Goal: Navigation & Orientation: Find specific page/section

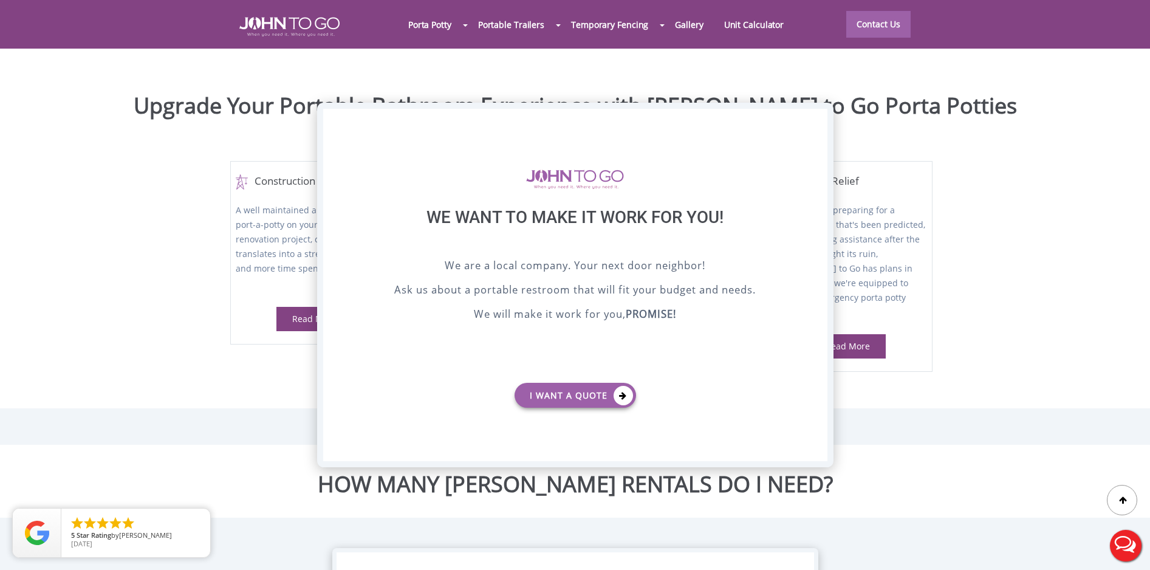
click at [815, 114] on div "X" at bounding box center [817, 119] width 19 height 21
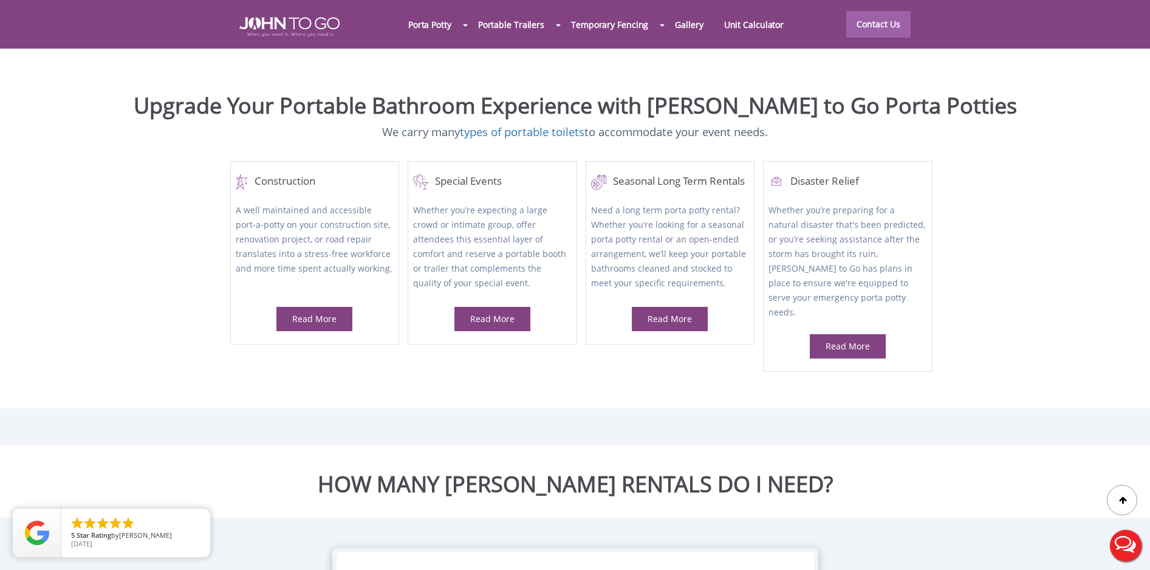
click at [226, 22] on nav "Porta Potty Portable Toilets ADA Accessible Units Portable Sinks Waste Services…" at bounding box center [575, 24] width 790 height 49
click at [286, 26] on img at bounding box center [289, 26] width 100 height 19
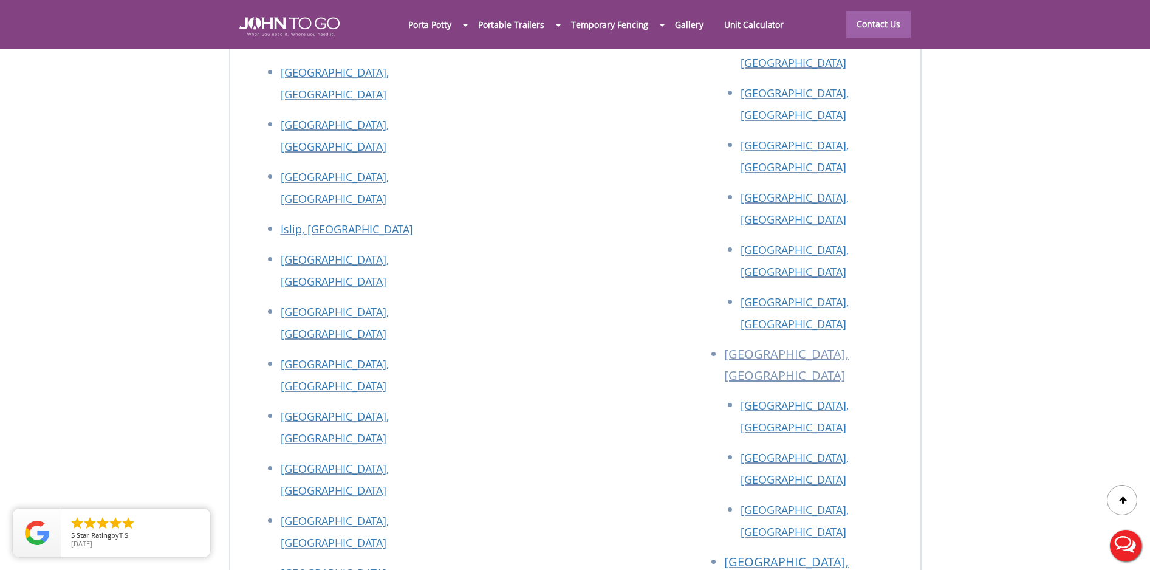
scroll to position [5475, 0]
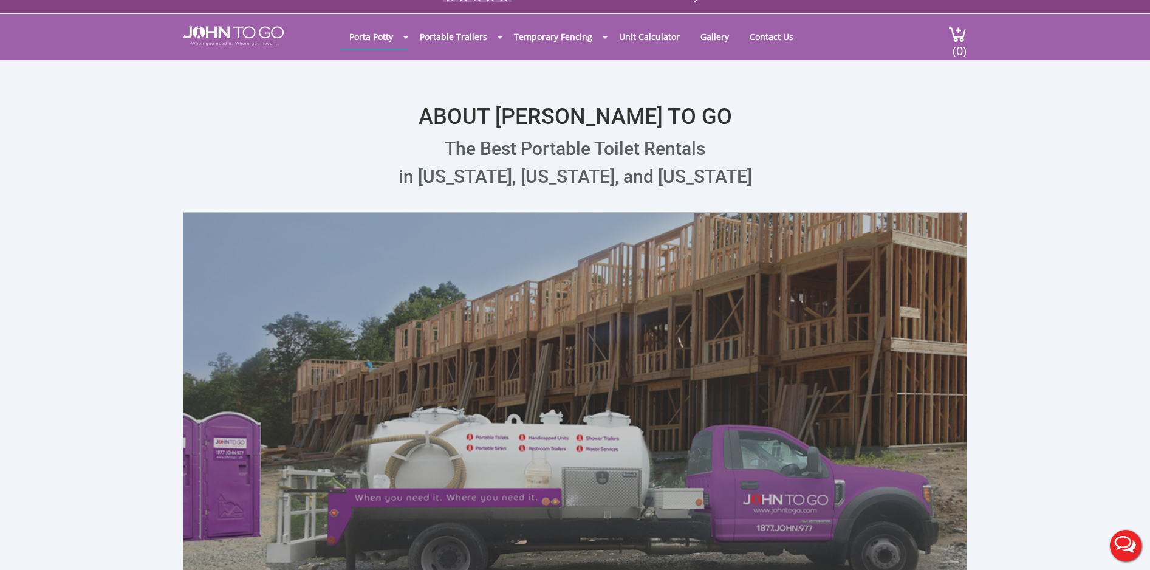
scroll to position [514, 0]
